Goal: Information Seeking & Learning: Learn about a topic

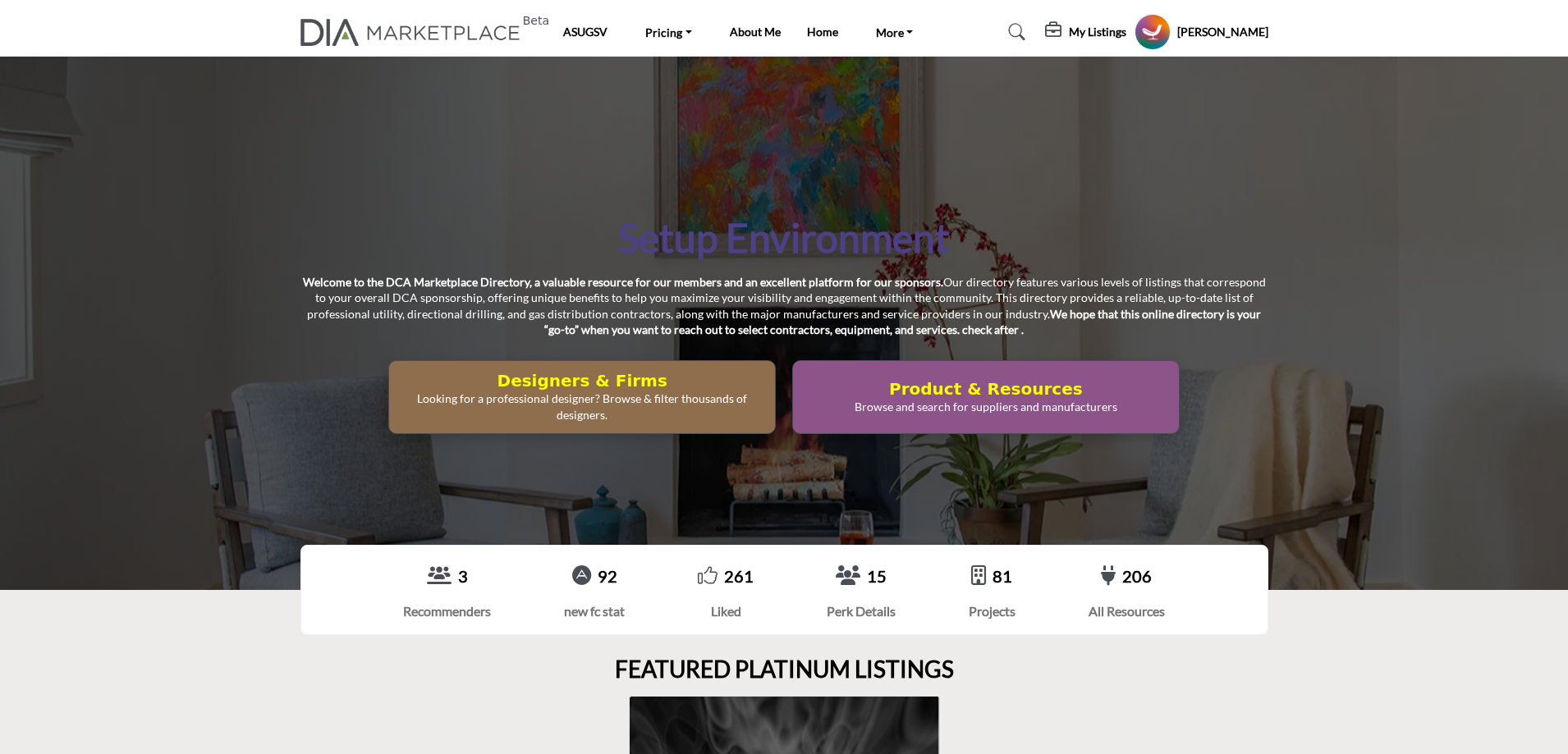
scroll to position [492, 0]
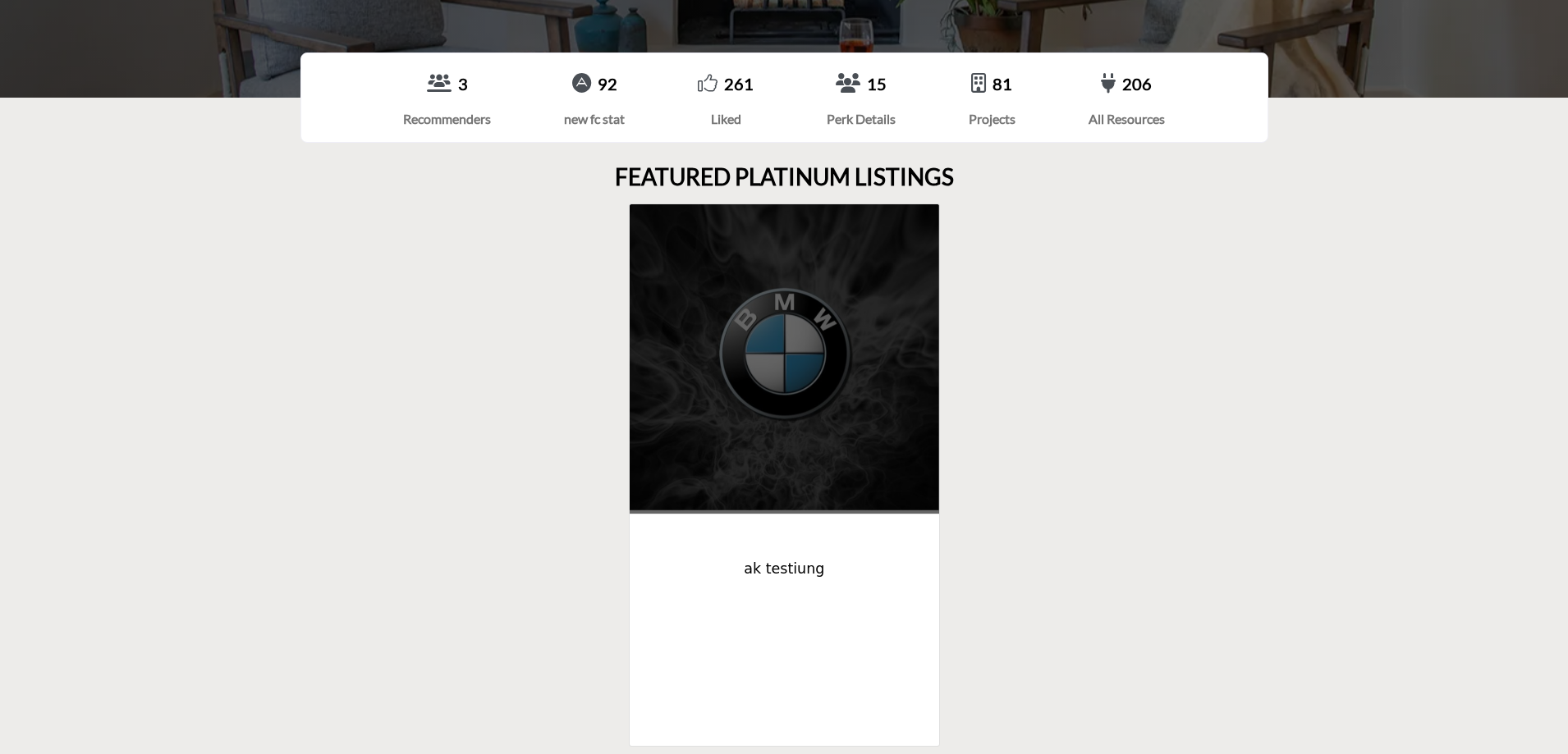
click at [833, 340] on img at bounding box center [784, 359] width 311 height 309
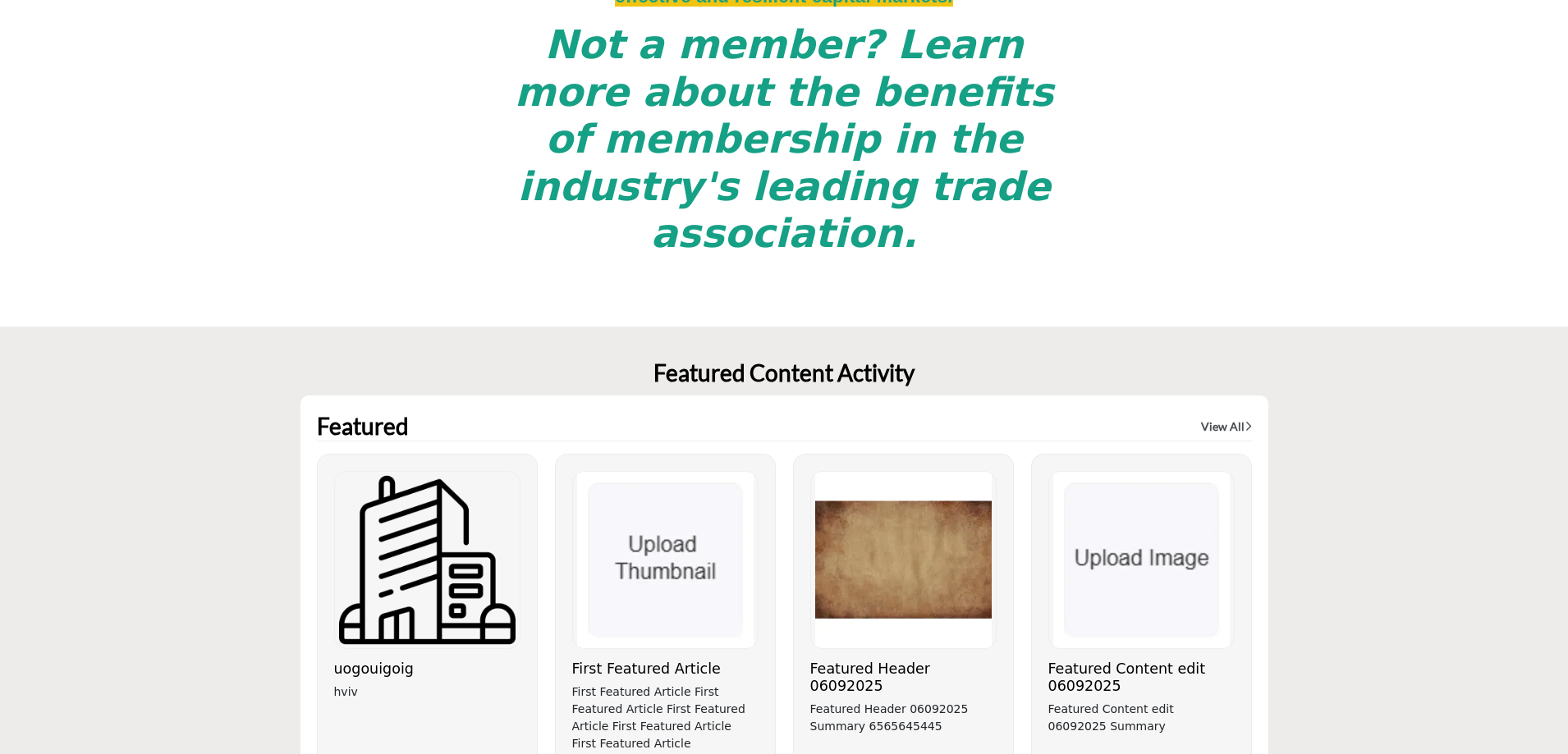
scroll to position [4430, 0]
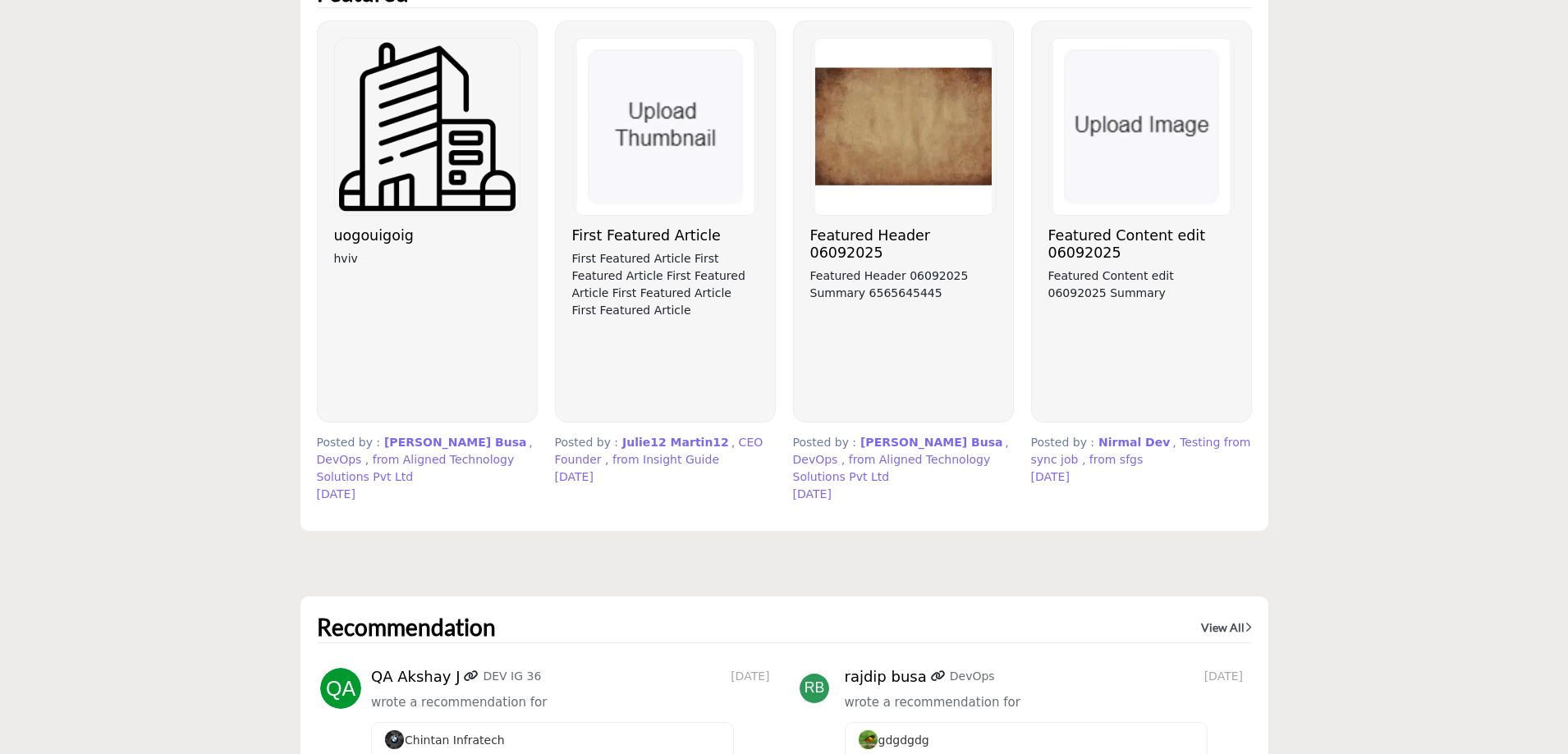
click at [637, 228] on h3 "First Featured Article" at bounding box center [665, 236] width 186 height 17
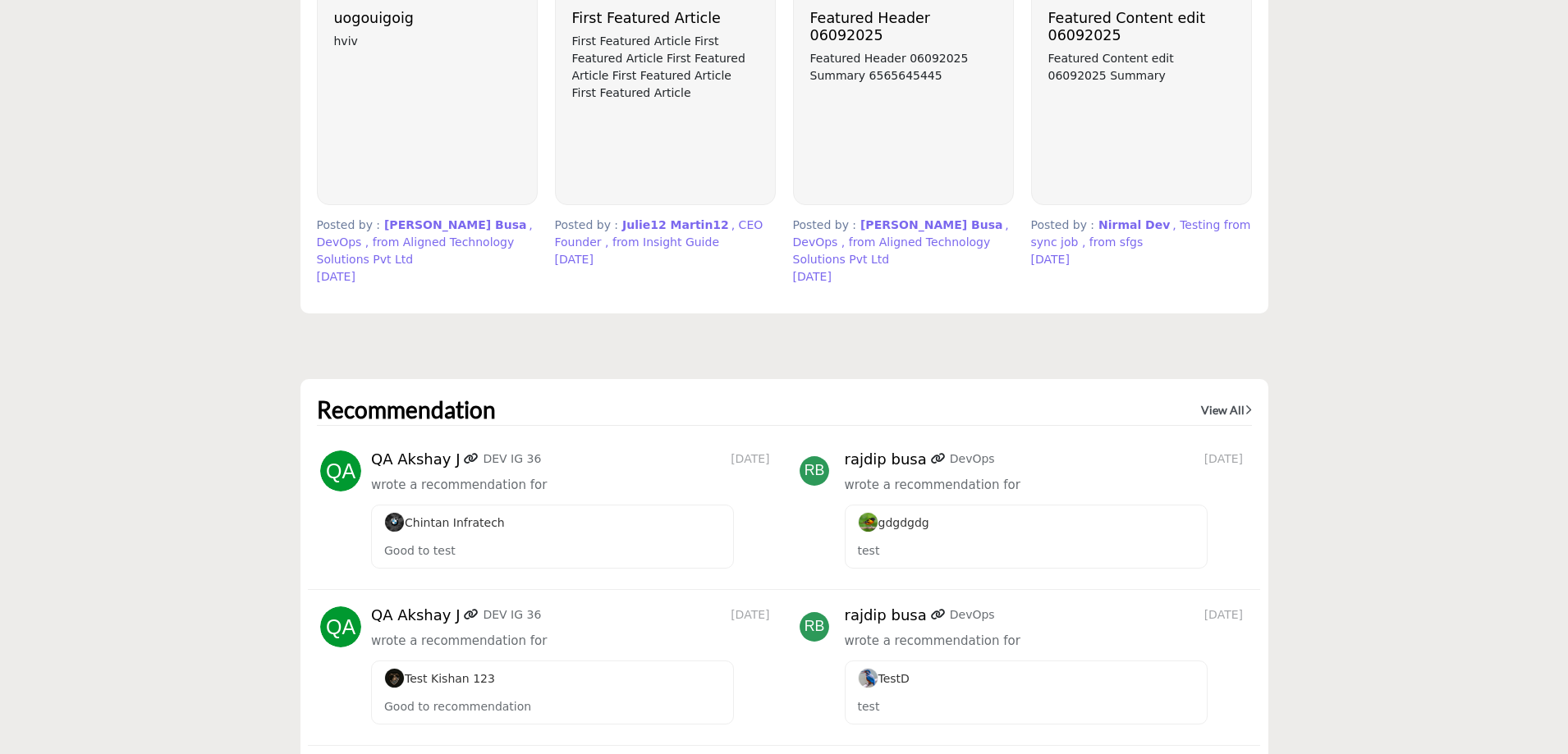
scroll to position [4677, 0]
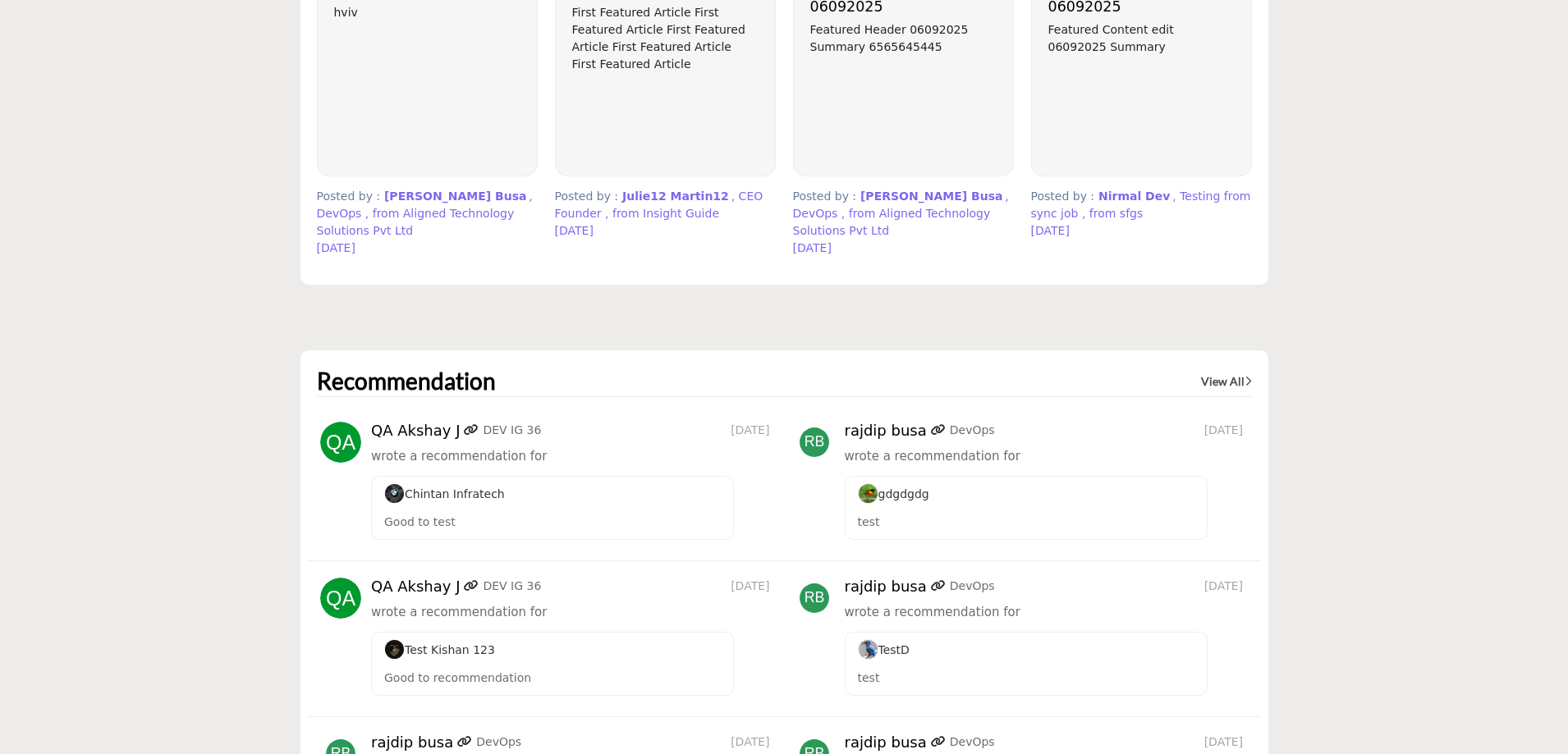
click at [478, 487] on span "Chintan Infratech" at bounding box center [445, 493] width 120 height 13
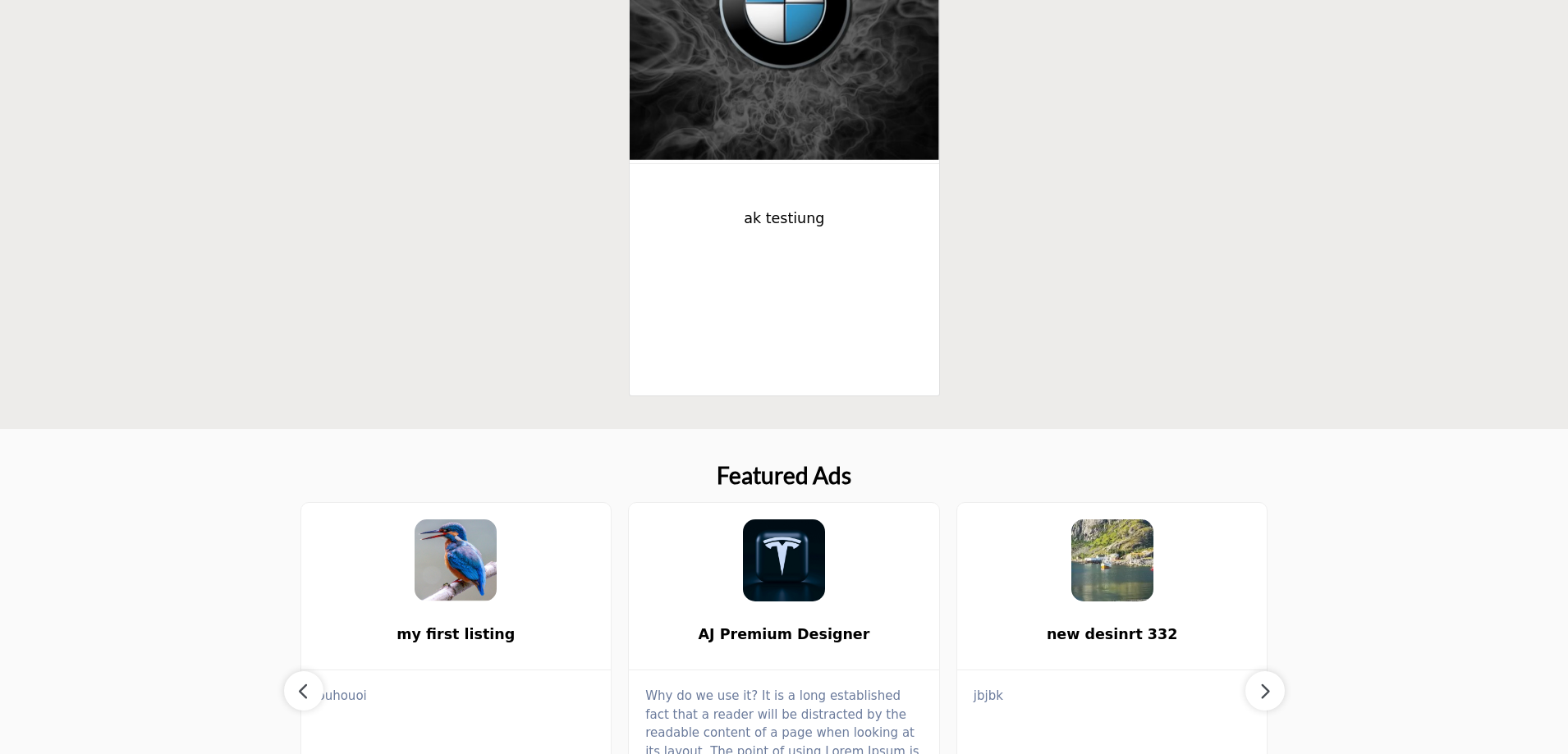
scroll to position [903, 0]
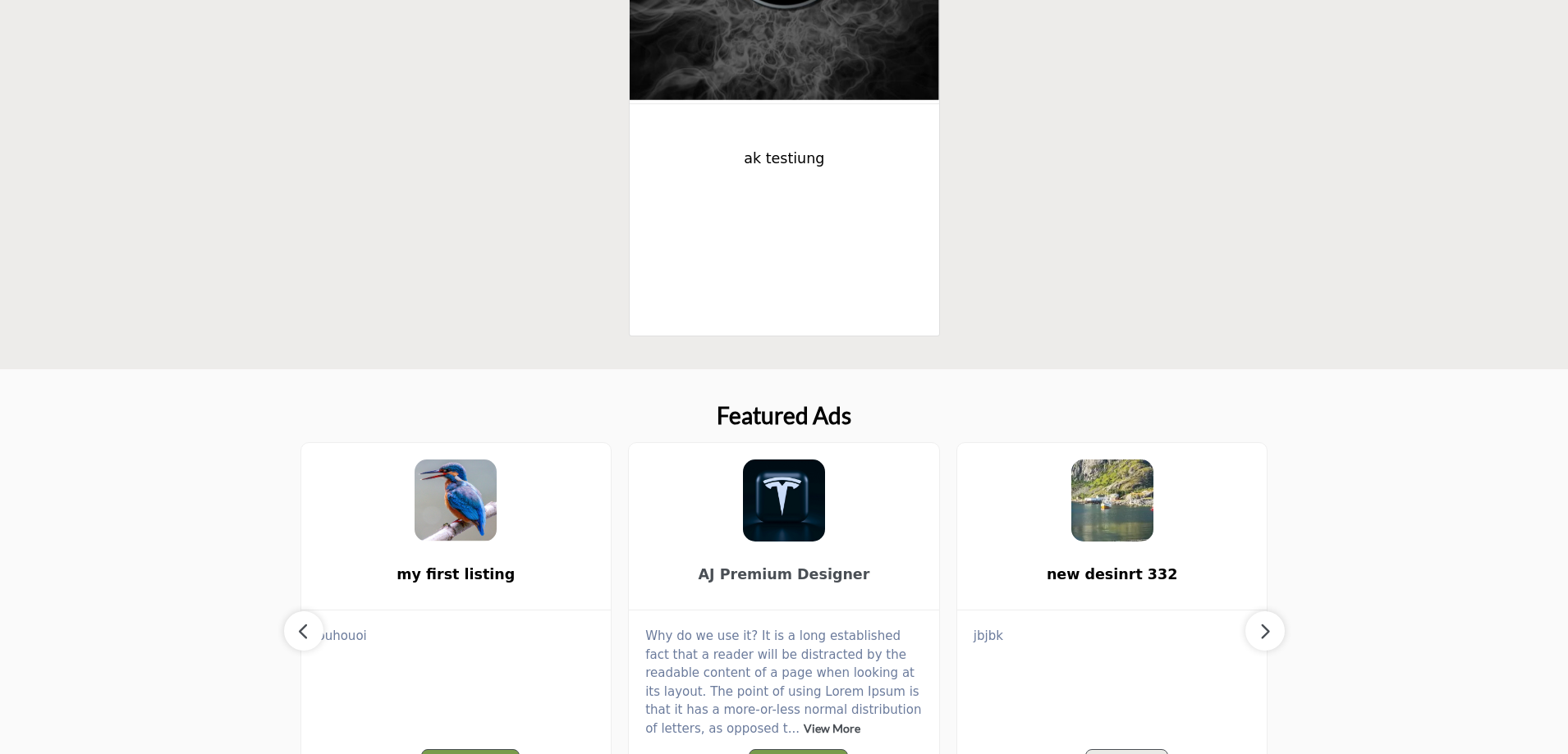
click at [754, 578] on span "AJ Premium Designer" at bounding box center [784, 575] width 261 height 22
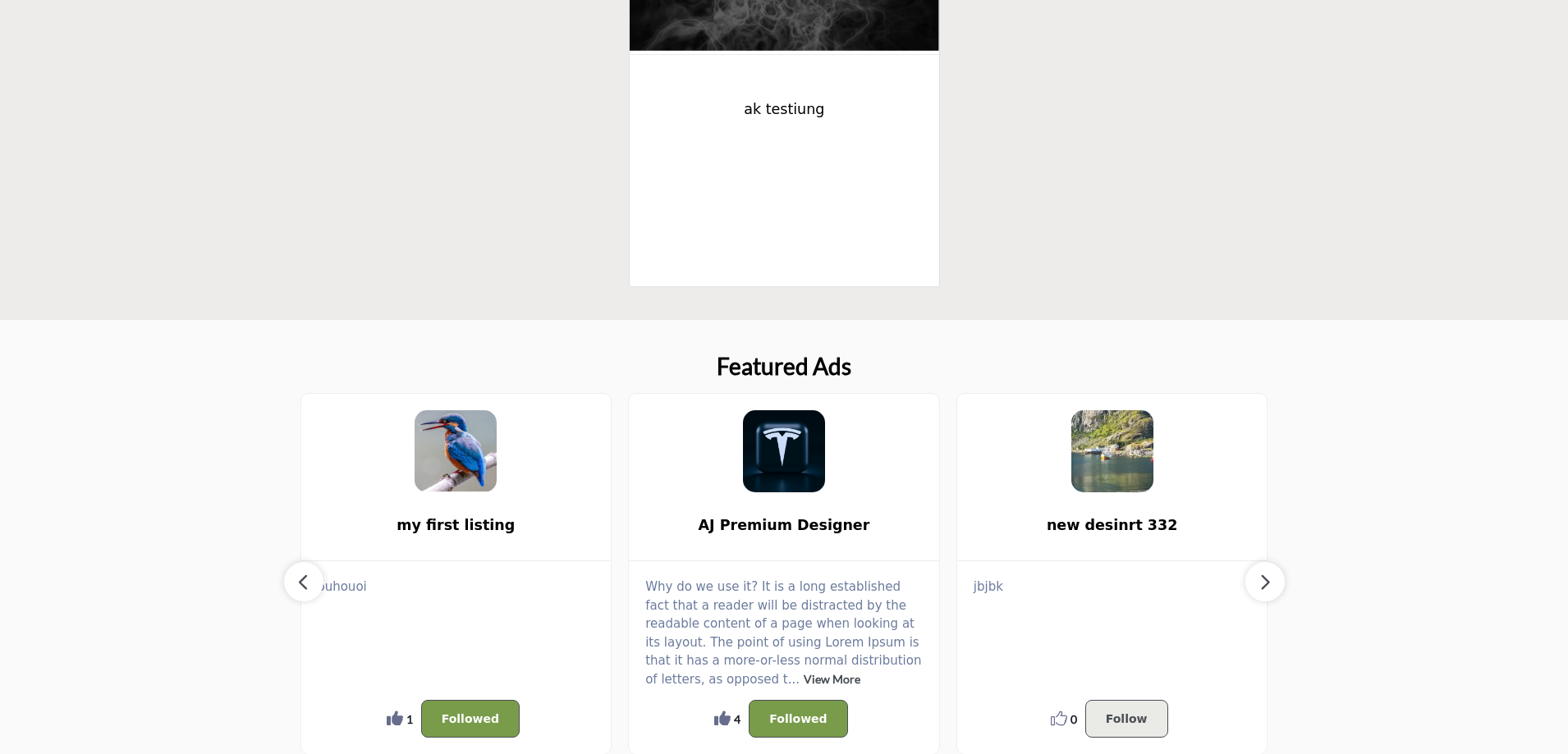
scroll to position [985, 0]
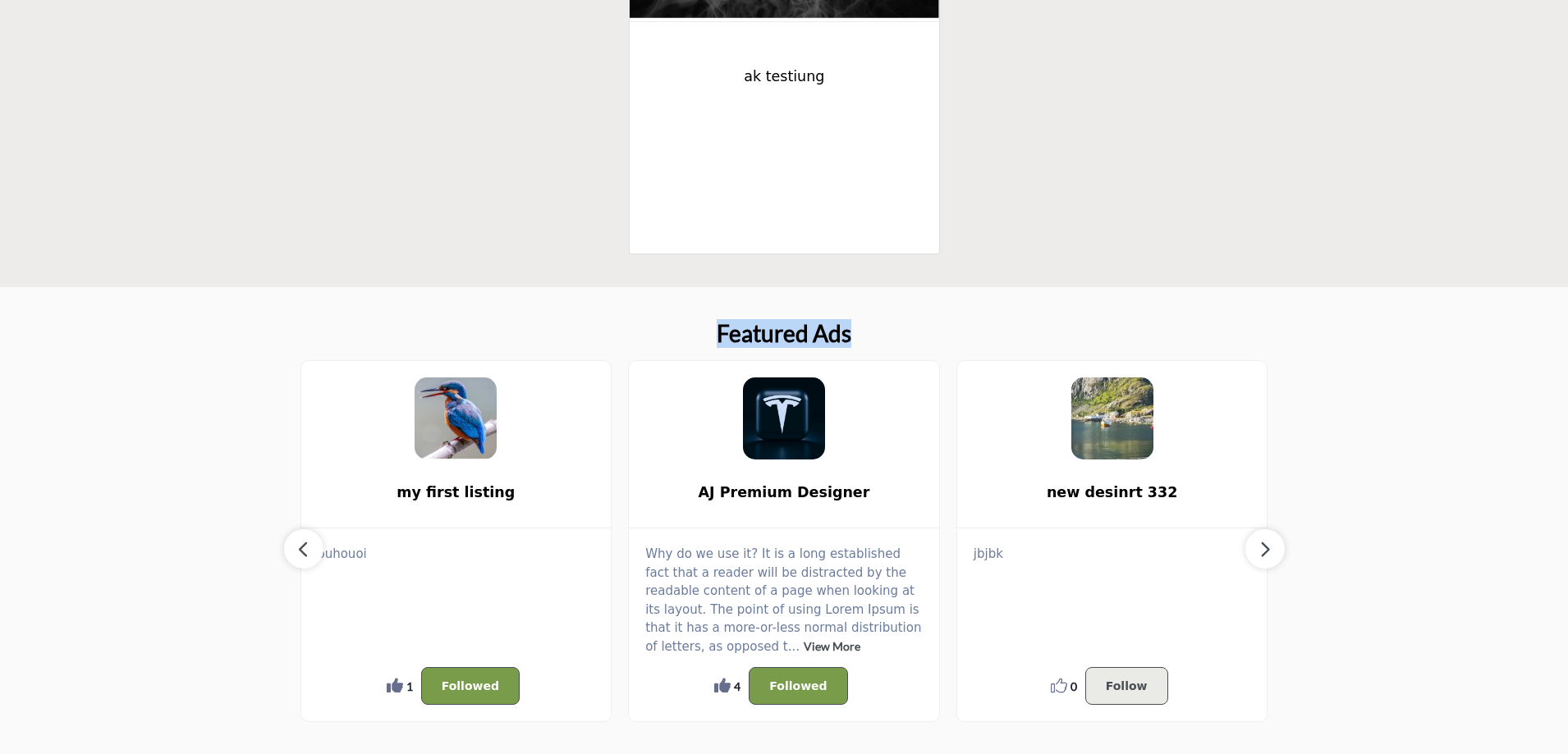
drag, startPoint x: 719, startPoint y: 331, endPoint x: 854, endPoint y: 331, distance: 135.0
click at [854, 331] on div "Featured Ads my first listing 1 1 Follow Followed 4" at bounding box center [784, 521] width 967 height 402
click at [867, 335] on div "Featured Ads my first listing 1 1 Follow Followed 4" at bounding box center [784, 521] width 967 height 402
drag, startPoint x: 858, startPoint y: 334, endPoint x: 721, endPoint y: 328, distance: 137.1
click at [721, 328] on div "Featured Ads my first listing 1 1 Follow Followed 4" at bounding box center [784, 521] width 967 height 402
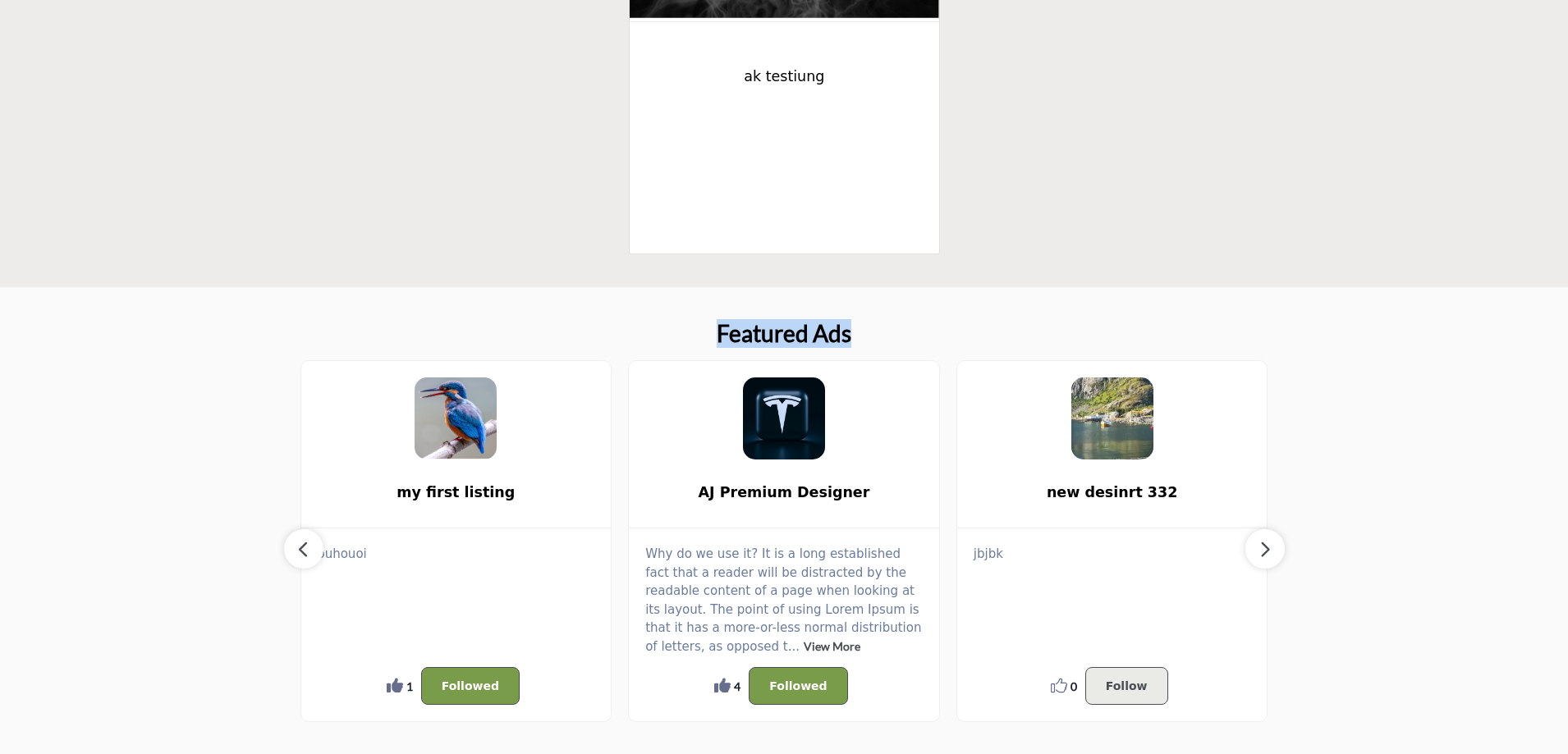
click at [850, 325] on h2 "Featured Ads" at bounding box center [784, 334] width 135 height 28
drag, startPoint x: 809, startPoint y: 329, endPoint x: 853, endPoint y: 329, distance: 44.0
click at [853, 329] on div "Featured Ads my first listing 1 1 Follow Followed 4" at bounding box center [784, 521] width 967 height 402
click at [723, 331] on h2 "Featured Ads" at bounding box center [784, 334] width 135 height 28
drag, startPoint x: 713, startPoint y: 330, endPoint x: 815, endPoint y: 330, distance: 102.0
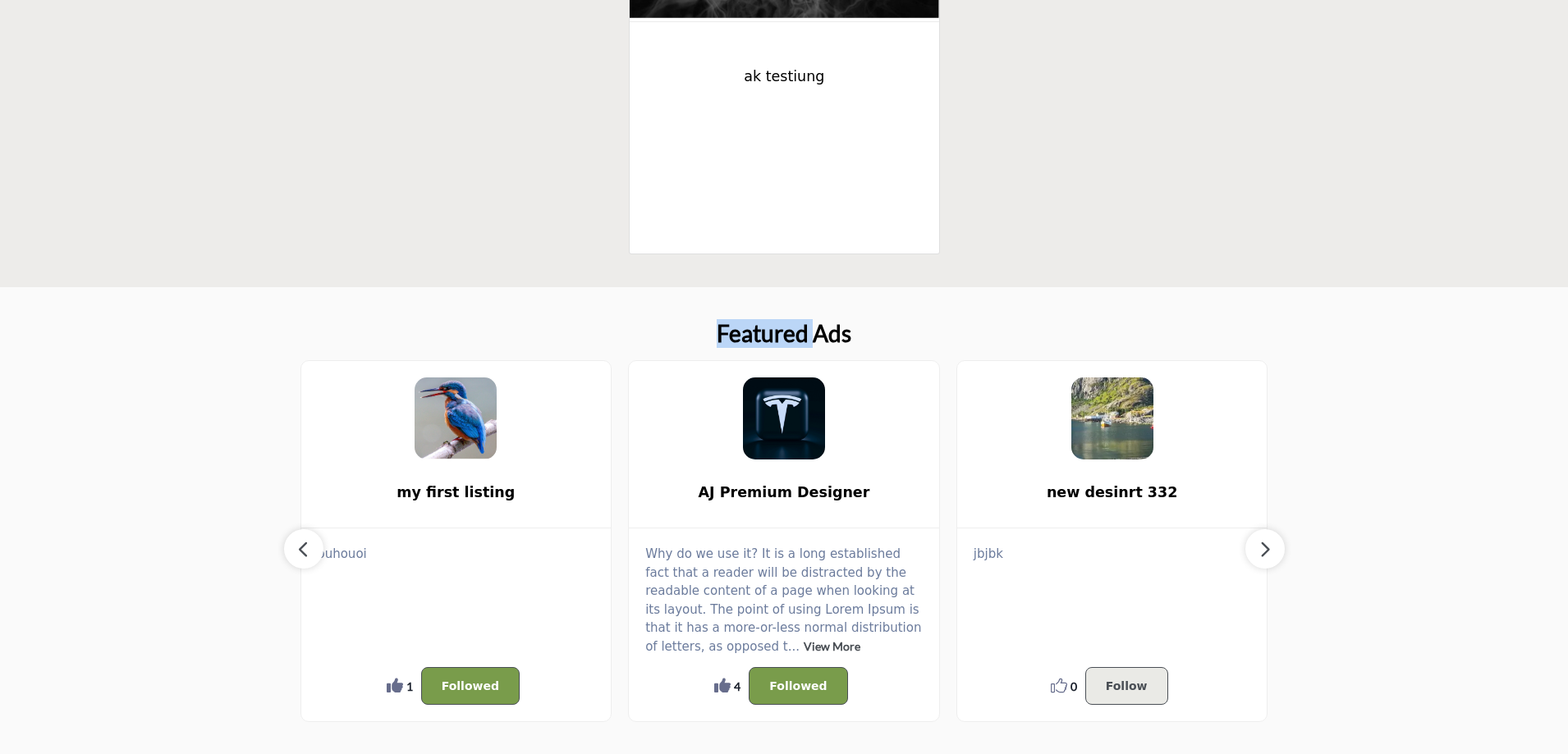
click at [815, 330] on div "Featured Ads my first listing 1 1 Follow Followed 4" at bounding box center [784, 521] width 967 height 402
click at [846, 332] on h2 "Featured Ads" at bounding box center [784, 334] width 135 height 28
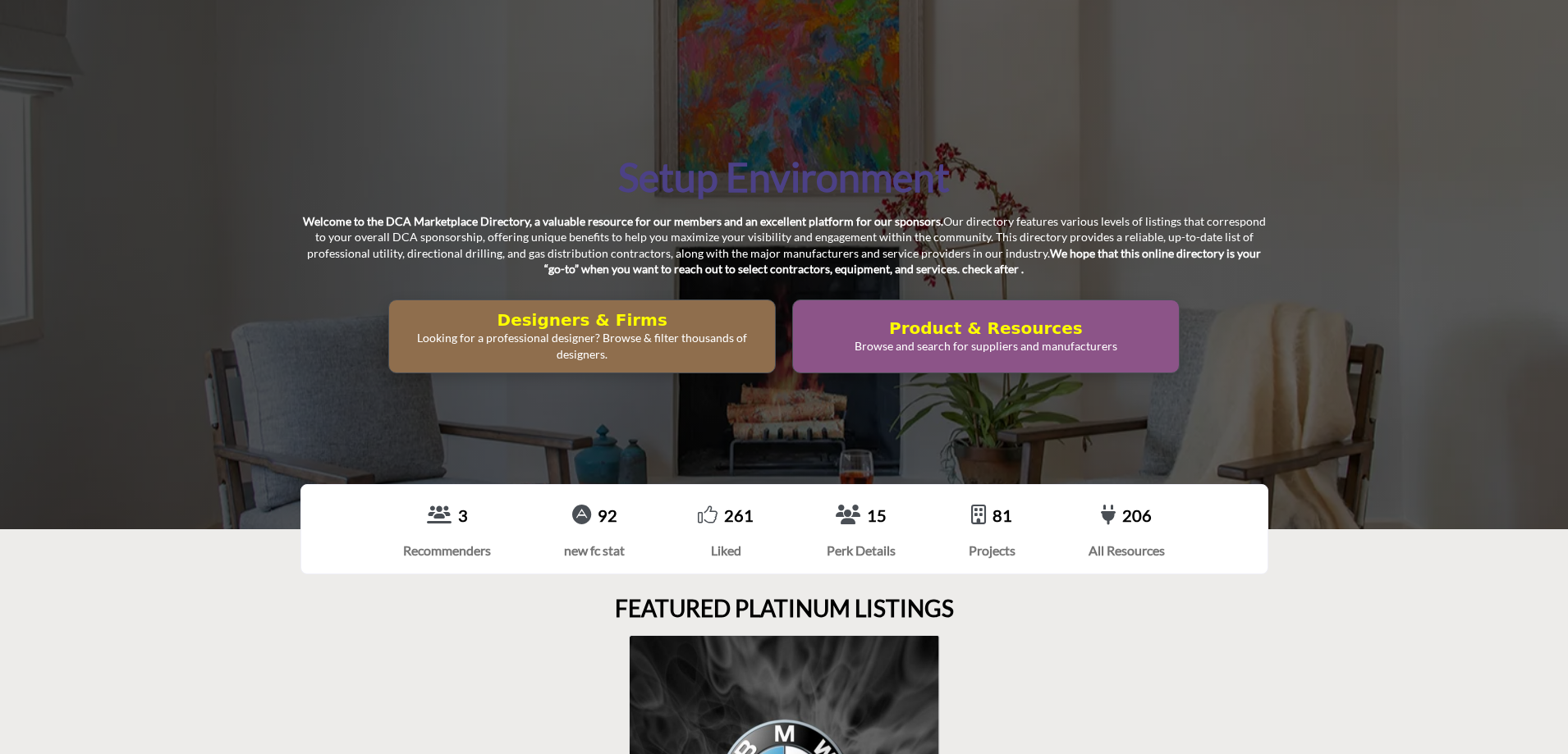
scroll to position [0, 0]
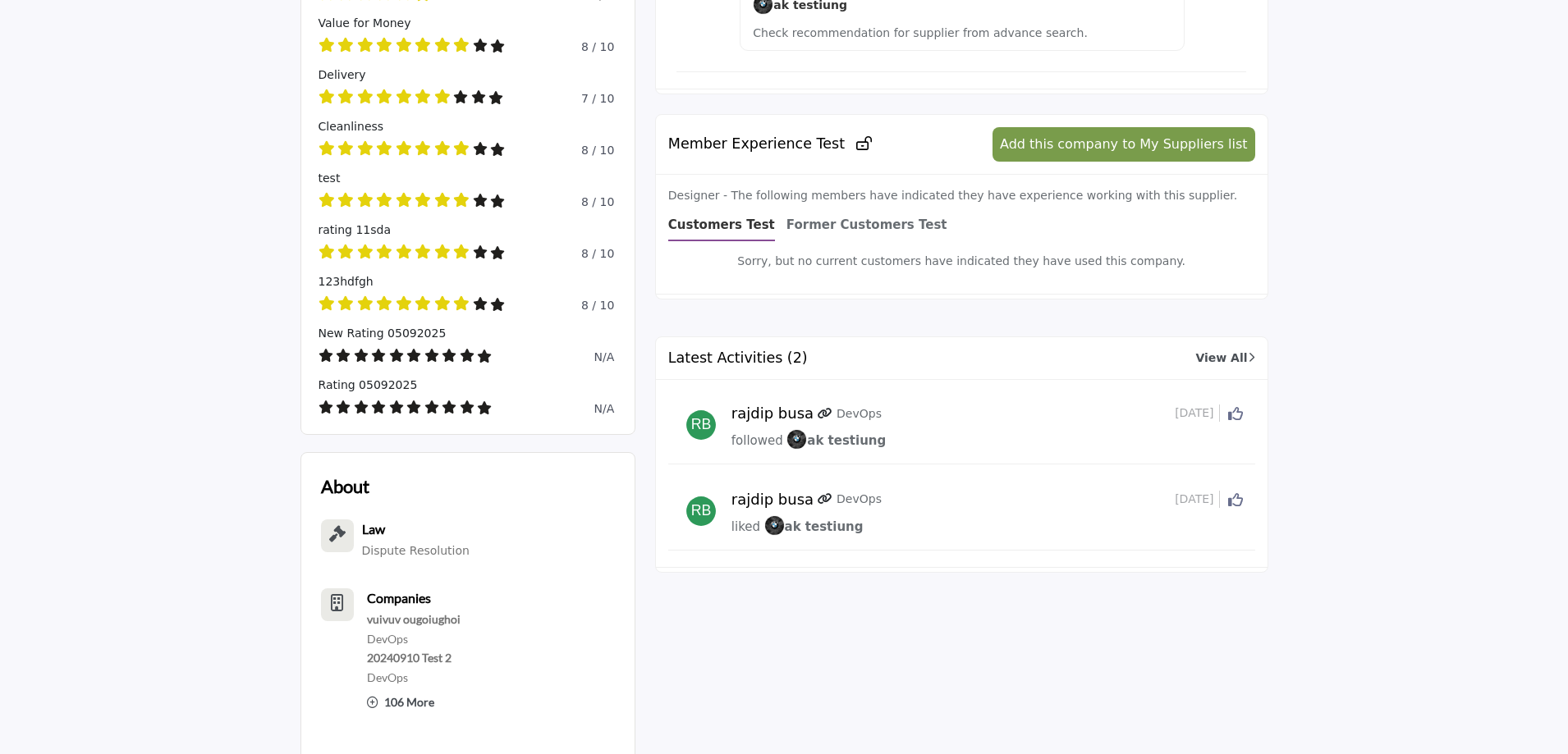
scroll to position [738, 0]
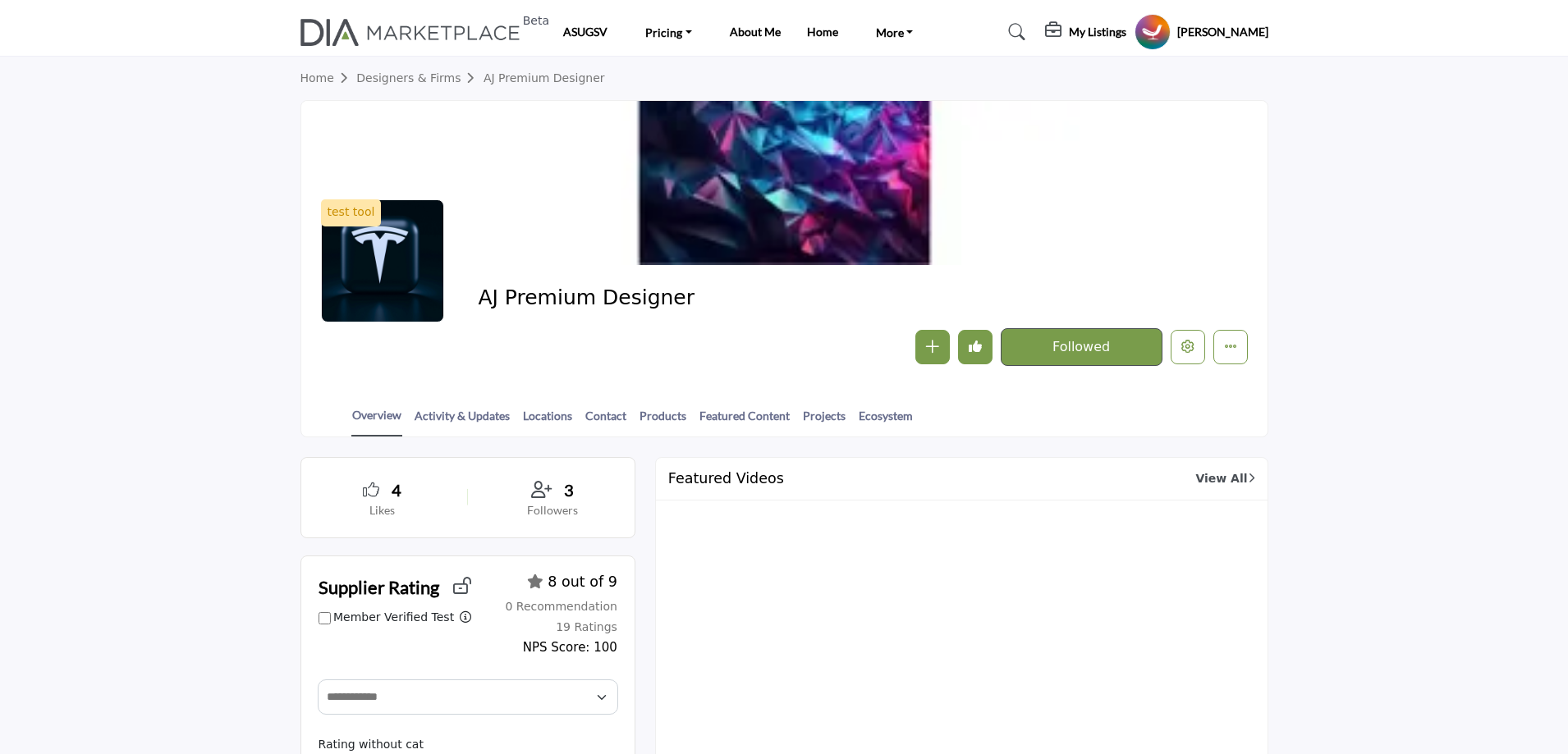
click at [387, 78] on link "Designers & Firms" at bounding box center [419, 77] width 127 height 13
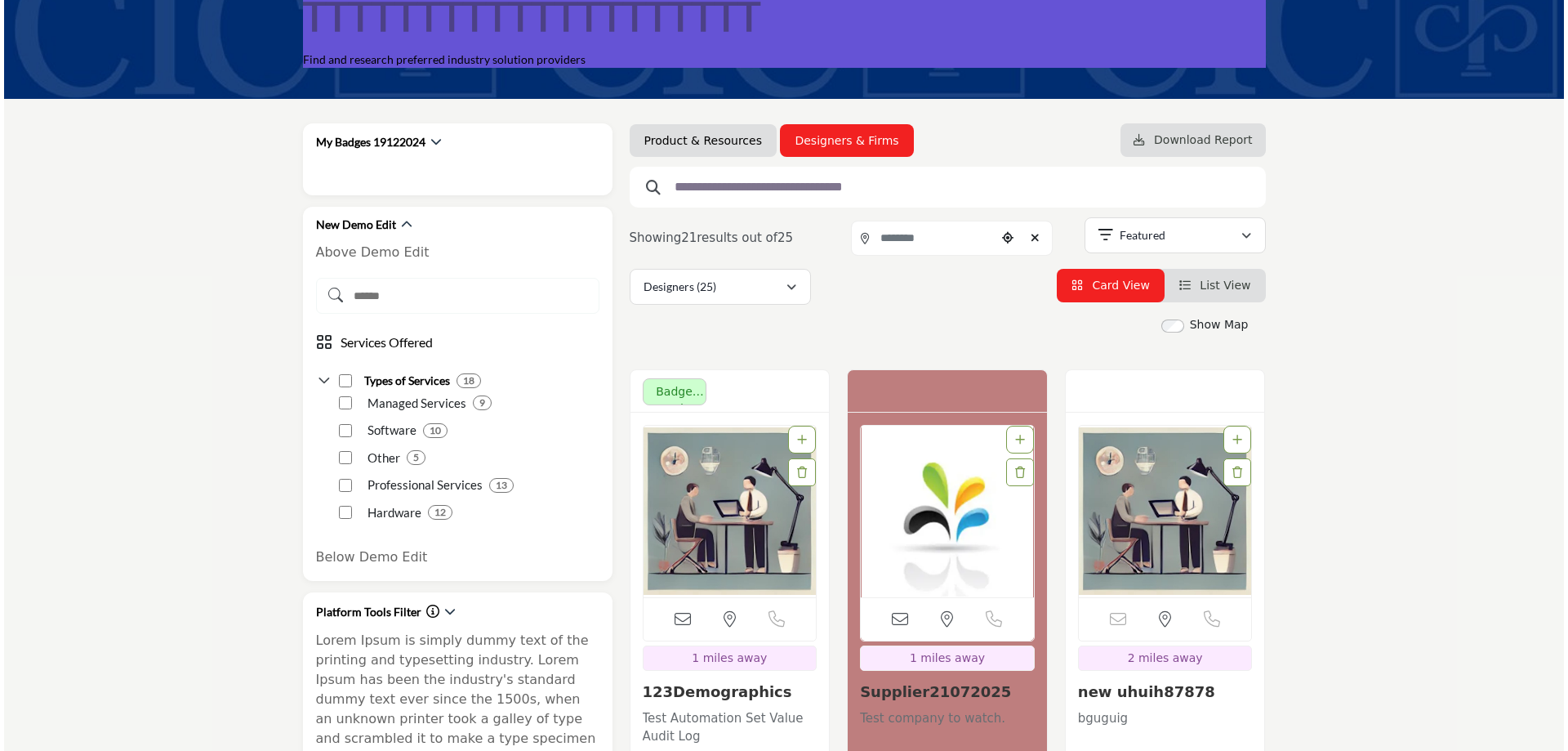
scroll to position [327, 0]
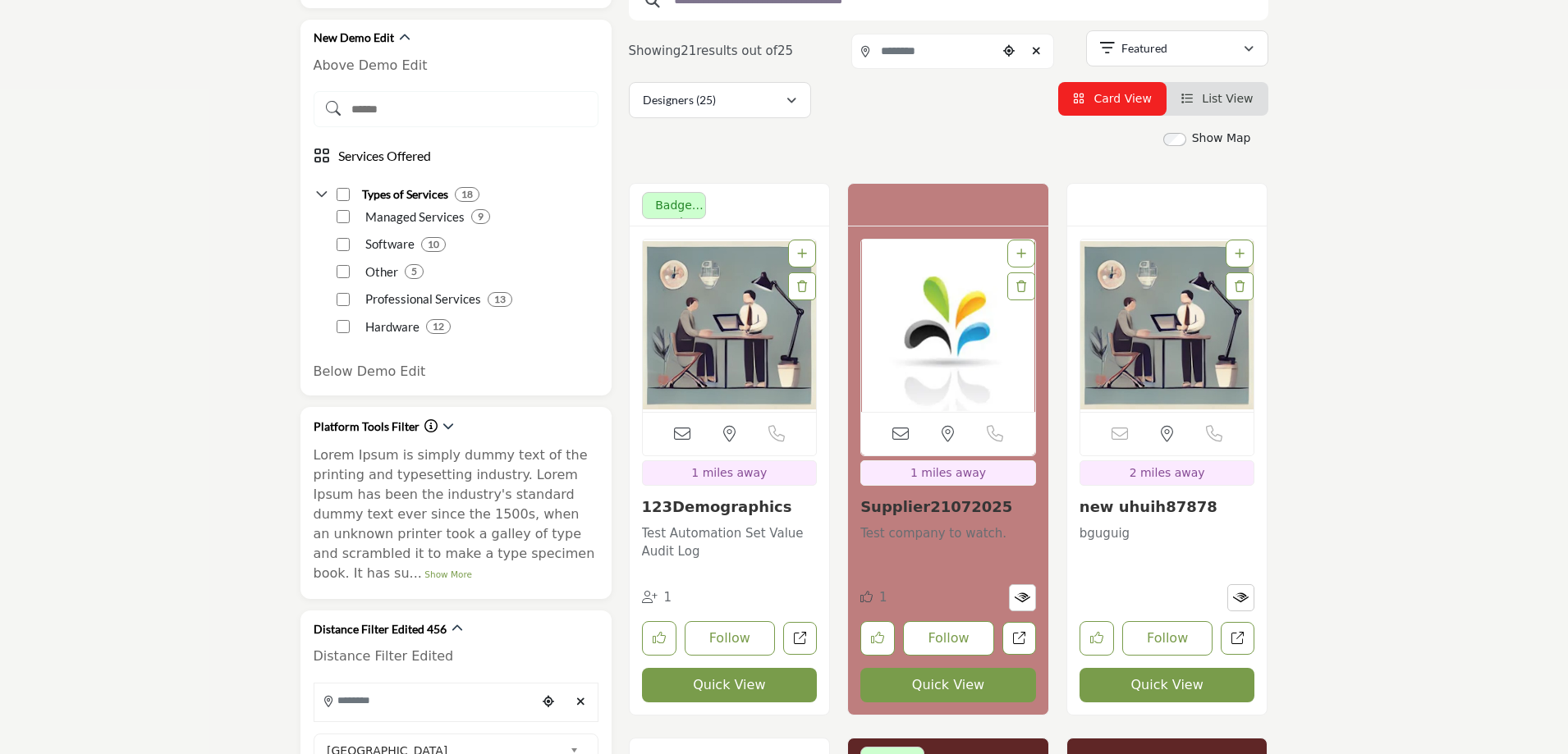
click at [748, 690] on button "Quick View" at bounding box center [730, 685] width 176 height 34
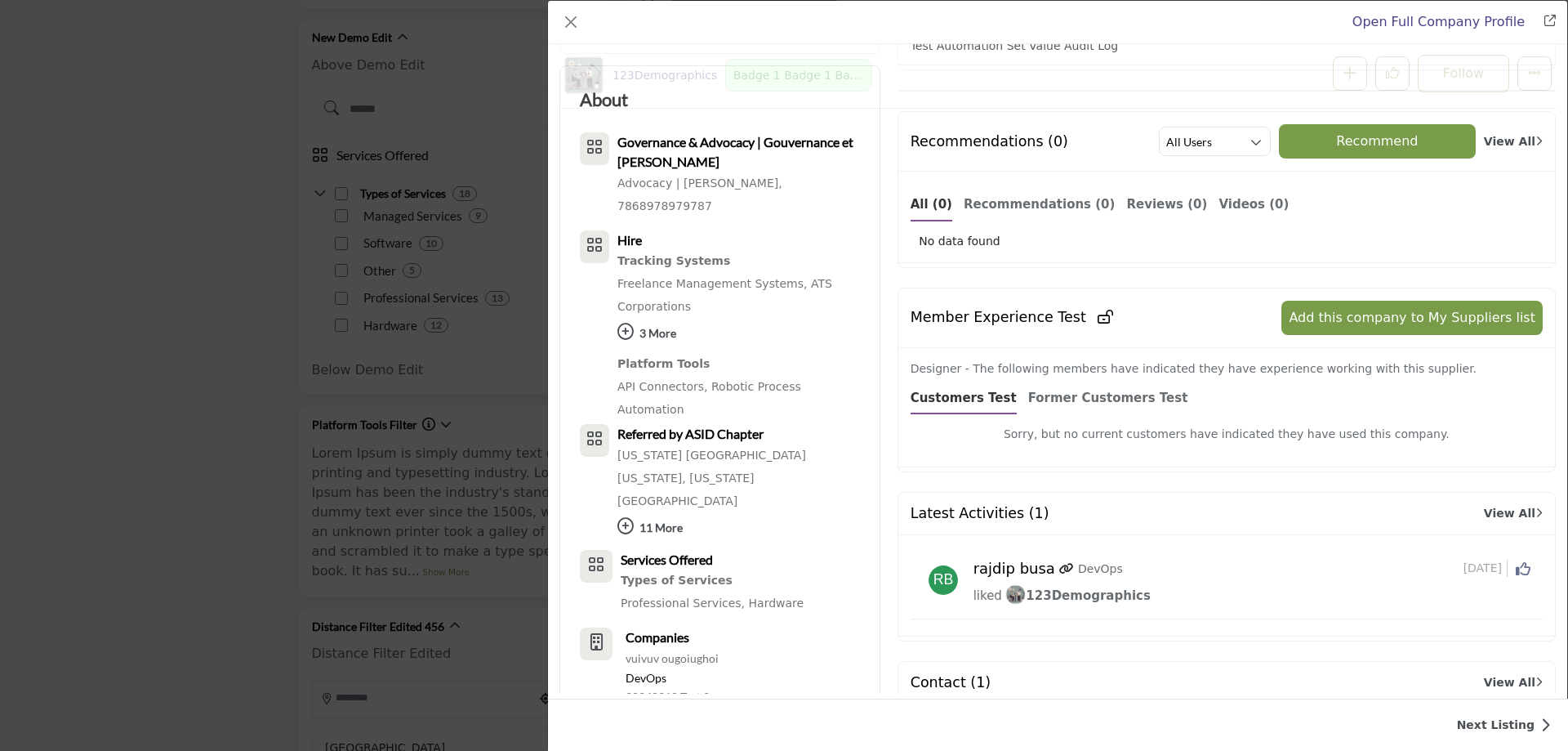
scroll to position [557, 0]
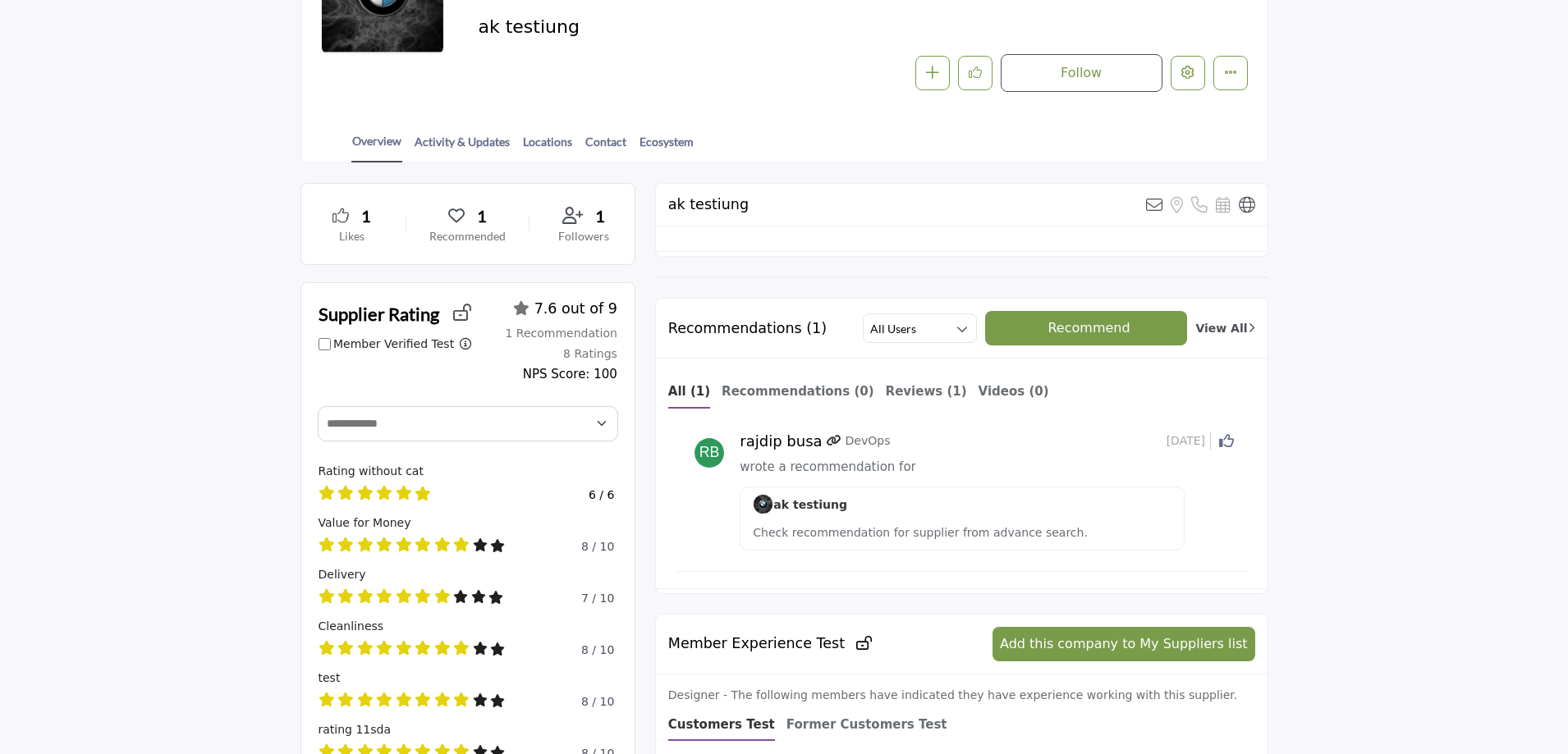
scroll to position [246, 0]
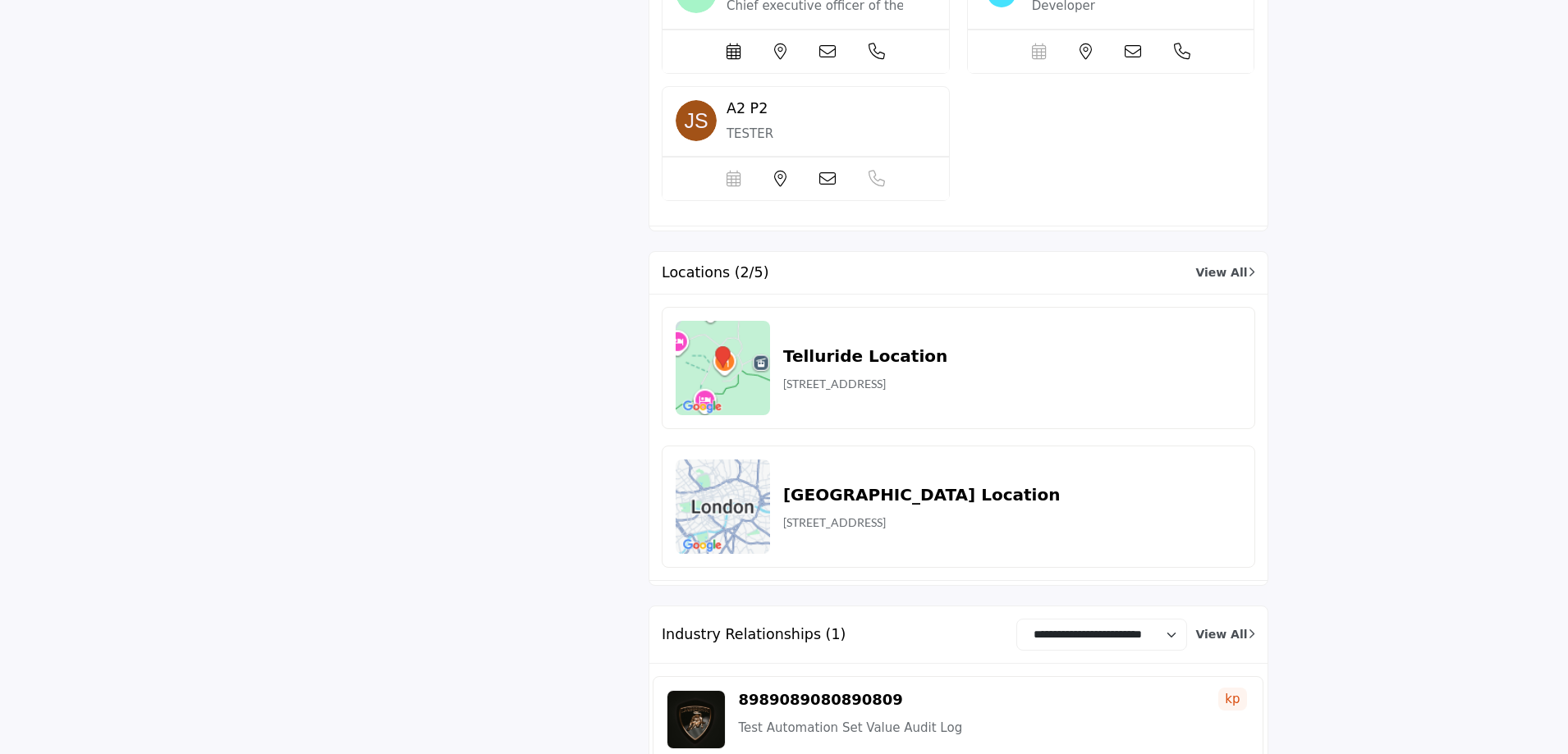
scroll to position [5333, 0]
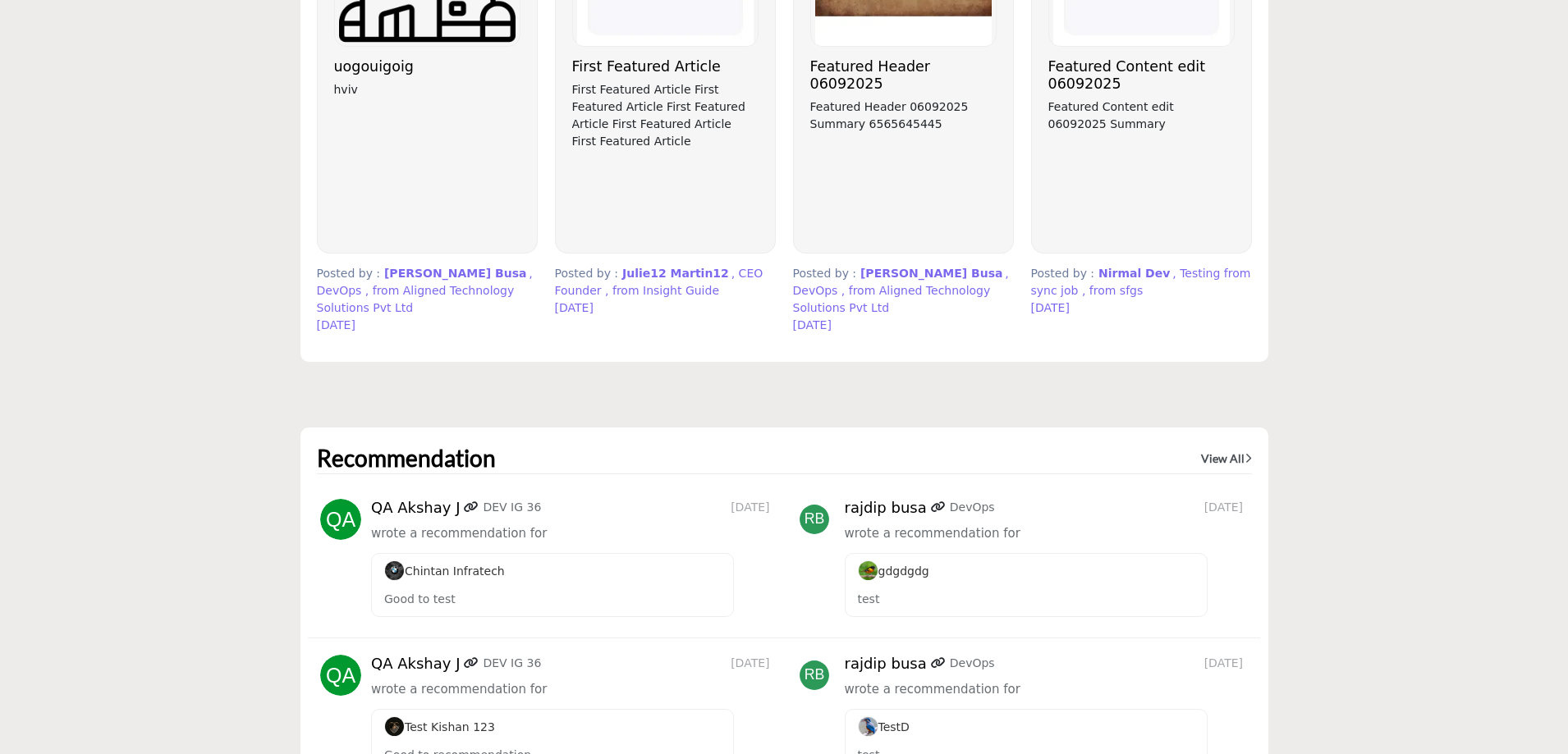
scroll to position [4349, 0]
